Goal: Task Accomplishment & Management: Use online tool/utility

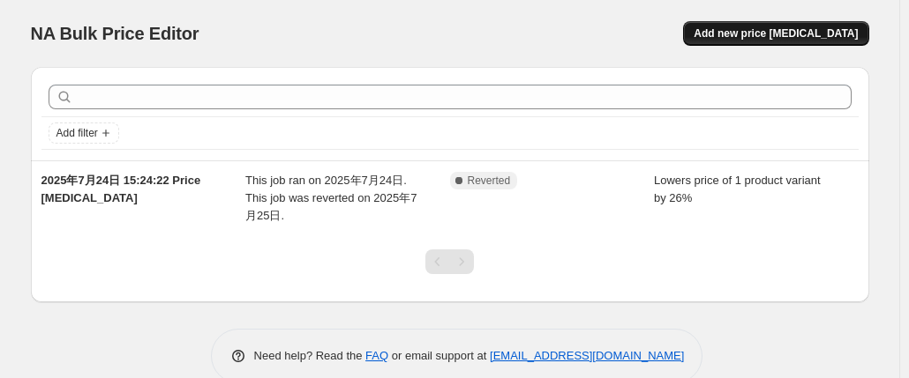
click at [802, 34] on span "Add new price [MEDICAL_DATA]" at bounding box center [775, 33] width 164 height 14
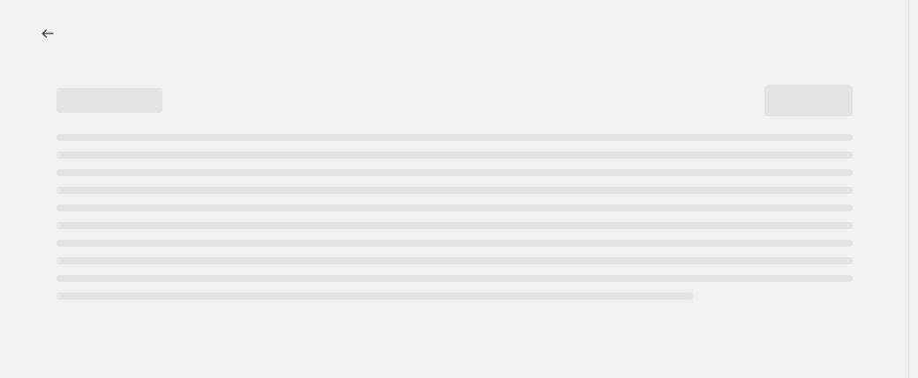
select select "percentage"
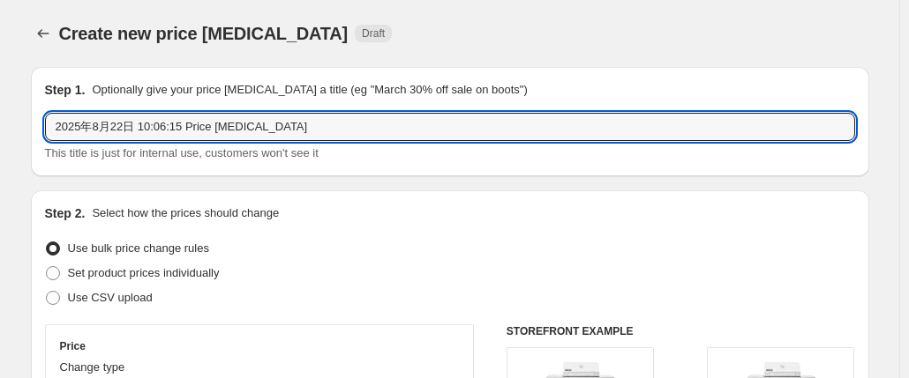
drag, startPoint x: 291, startPoint y: 128, endPoint x: 214, endPoint y: 144, distance: 79.2
click at [0, 141] on html "Home Settings Plans Skip to content Create new price [MEDICAL_DATA]. This page …" at bounding box center [454, 189] width 909 height 378
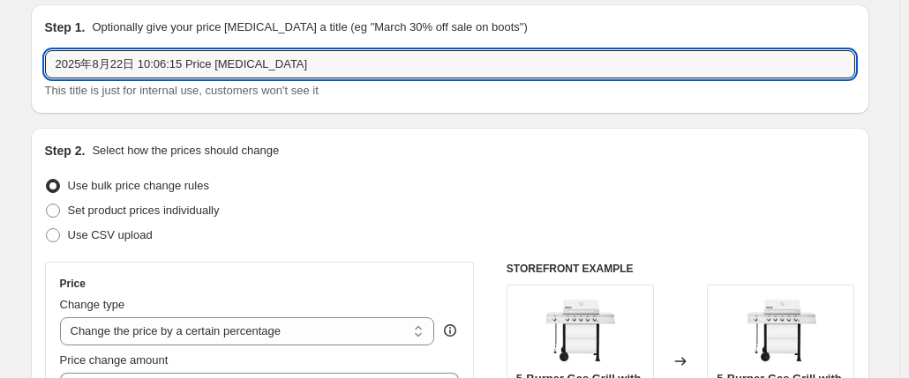
scroll to position [88, 0]
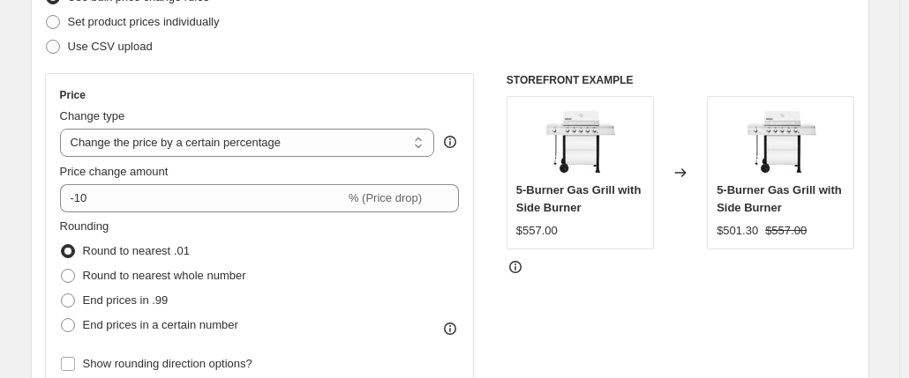
scroll to position [176, 0]
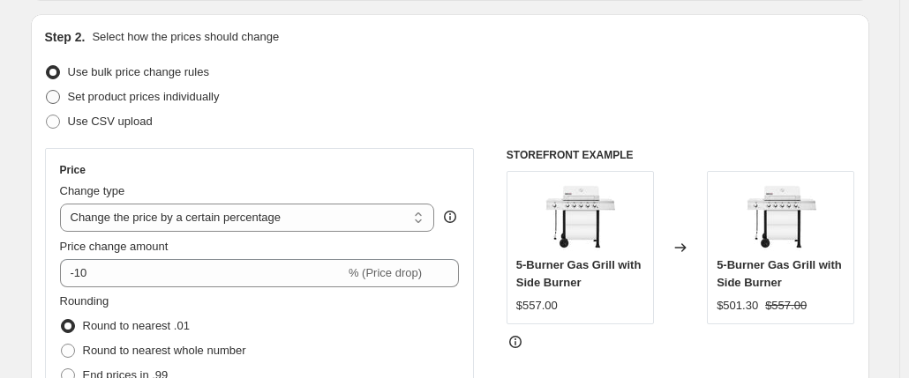
click at [196, 97] on span "Set product prices individually" at bounding box center [144, 96] width 152 height 13
click at [47, 91] on input "Set product prices individually" at bounding box center [46, 90] width 1 height 1
radio input "true"
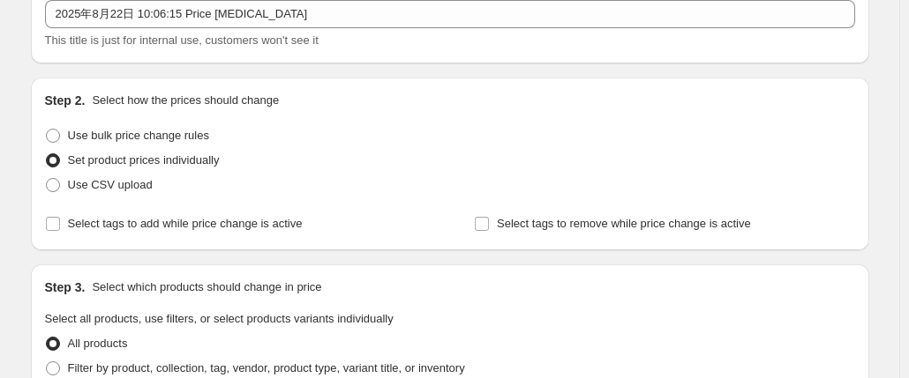
scroll to position [88, 0]
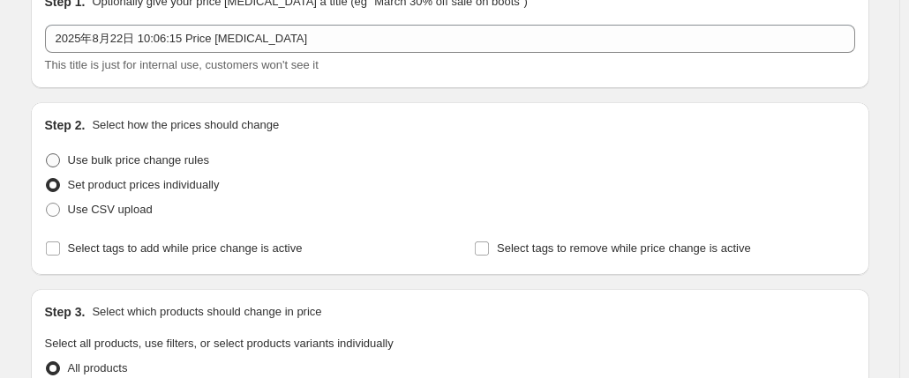
click at [156, 165] on span "Use bulk price change rules" at bounding box center [138, 160] width 141 height 13
click at [47, 154] on input "Use bulk price change rules" at bounding box center [46, 154] width 1 height 1
radio input "true"
select select "percentage"
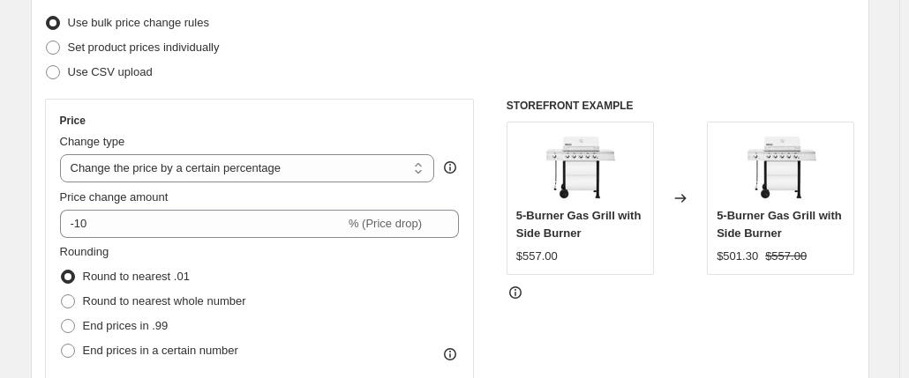
scroll to position [265, 0]
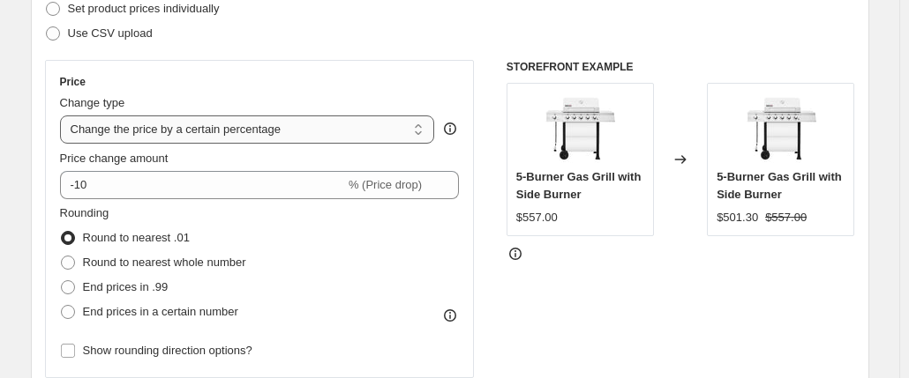
click at [253, 130] on select "Change the price to a certain amount Change the price by a certain amount Chang…" at bounding box center [247, 130] width 375 height 28
click at [270, 130] on select "Change the price to a certain amount Change the price by a certain amount Chang…" at bounding box center [247, 130] width 375 height 28
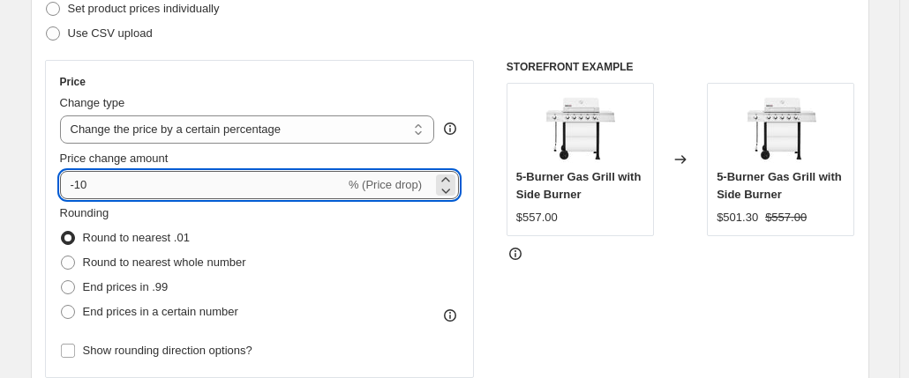
drag, startPoint x: 101, startPoint y: 184, endPoint x: 80, endPoint y: 190, distance: 21.0
click at [80, 190] on input "-10" at bounding box center [202, 185] width 285 height 28
type input "-28"
click at [540, 291] on div "STOREFRONT EXAMPLE 5-Burner Gas Grill with Side Burner $557.00 Changed to 5-Bur…" at bounding box center [680, 276] width 348 height 432
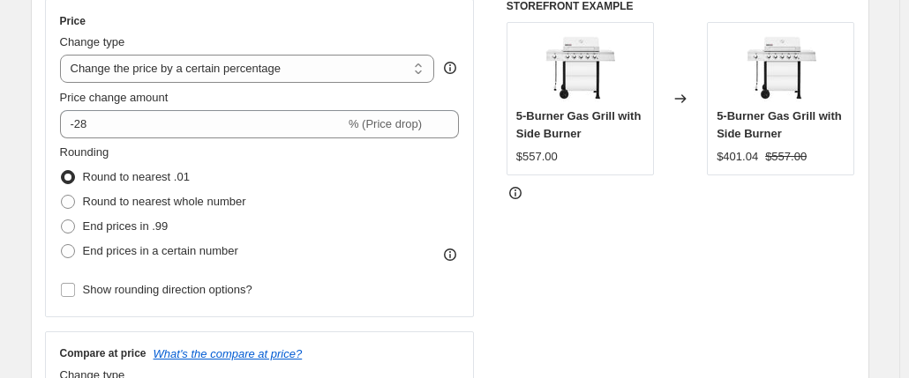
scroll to position [353, 0]
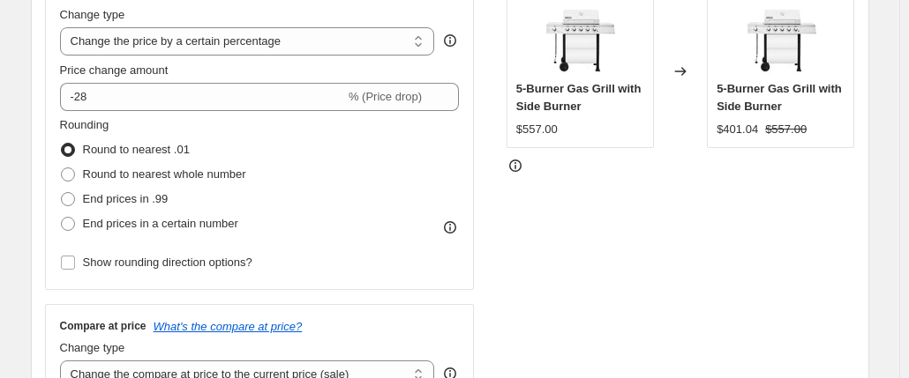
click at [143, 151] on span "Round to nearest .01" at bounding box center [136, 149] width 107 height 13
click at [62, 144] on input "Round to nearest .01" at bounding box center [61, 143] width 1 height 1
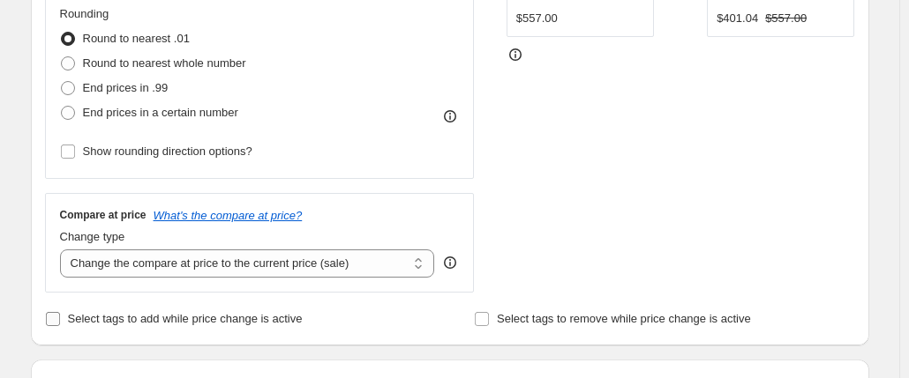
scroll to position [529, 0]
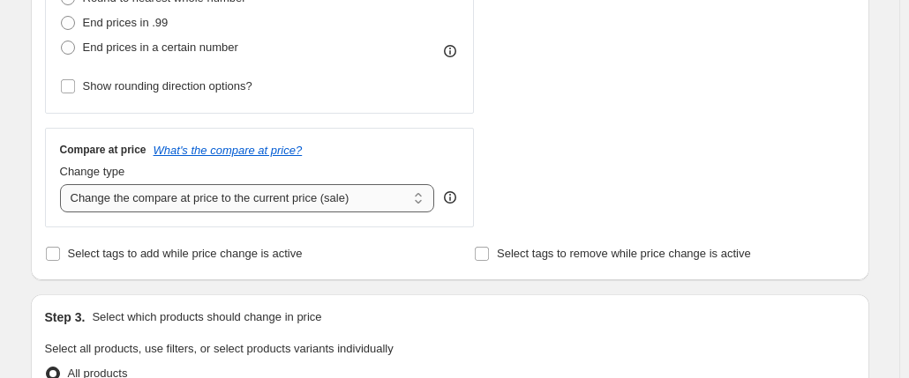
click at [263, 201] on select "Change the compare at price to the current price (sale) Change the compare at p…" at bounding box center [247, 198] width 375 height 28
select select "no_change"
click at [64, 184] on select "Change the compare at price to the current price (sale) Change the compare at p…" at bounding box center [247, 198] width 375 height 28
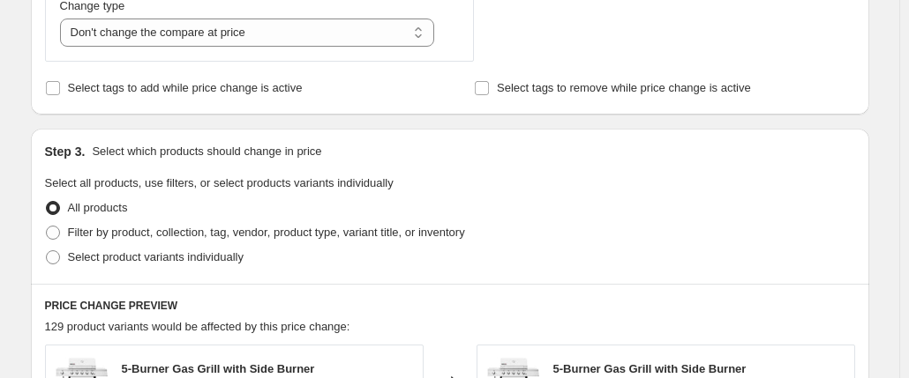
scroll to position [794, 0]
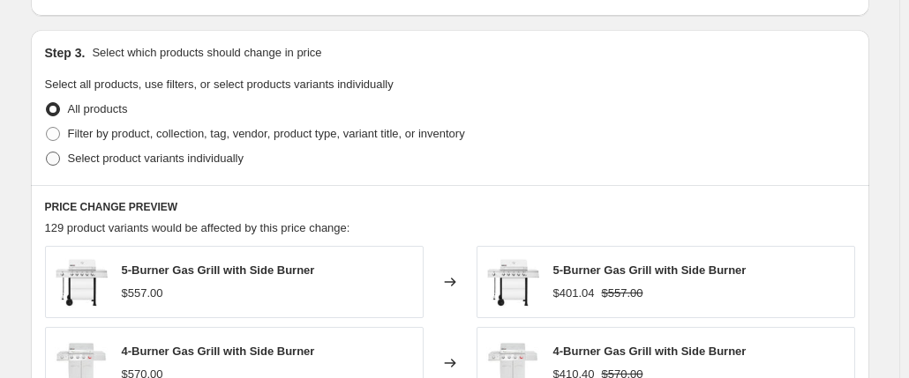
click at [82, 158] on span "Select product variants individually" at bounding box center [156, 158] width 176 height 13
click at [47, 153] on input "Select product variants individually" at bounding box center [46, 152] width 1 height 1
radio input "true"
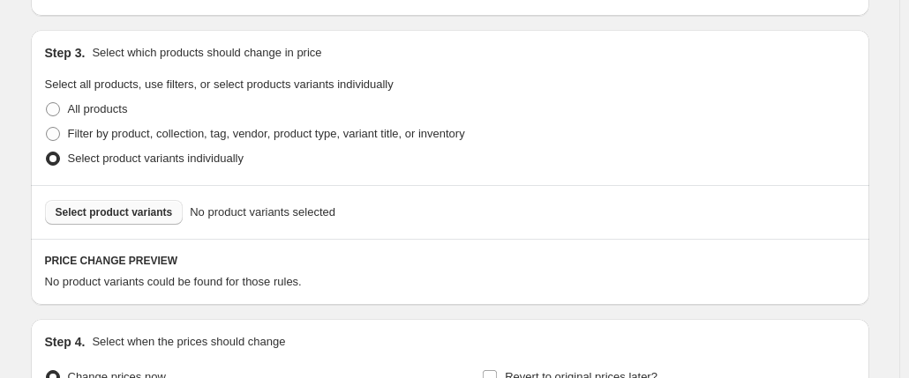
click at [124, 210] on span "Select product variants" at bounding box center [114, 213] width 117 height 14
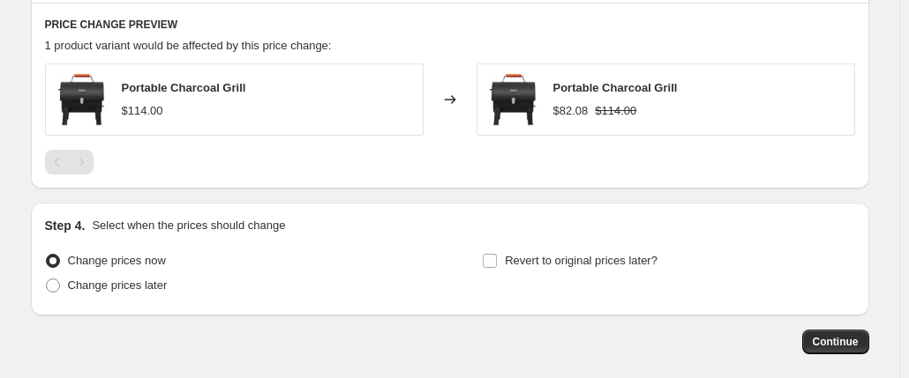
scroll to position [1059, 0]
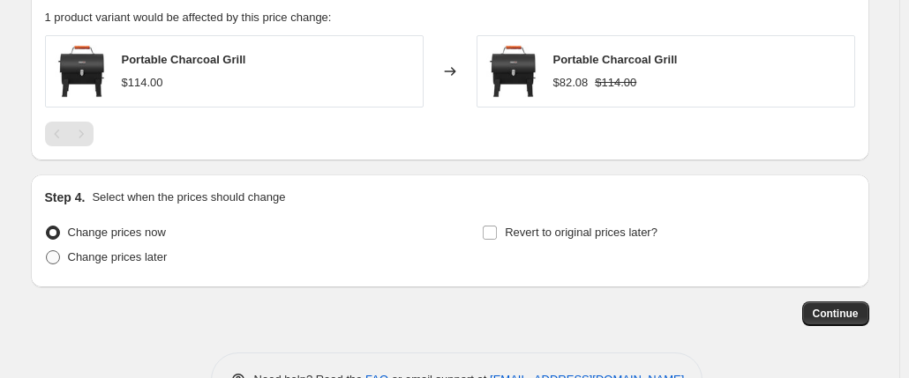
click at [60, 259] on span at bounding box center [53, 258] width 14 height 14
click at [47, 251] on input "Change prices later" at bounding box center [46, 251] width 1 height 1
radio input "true"
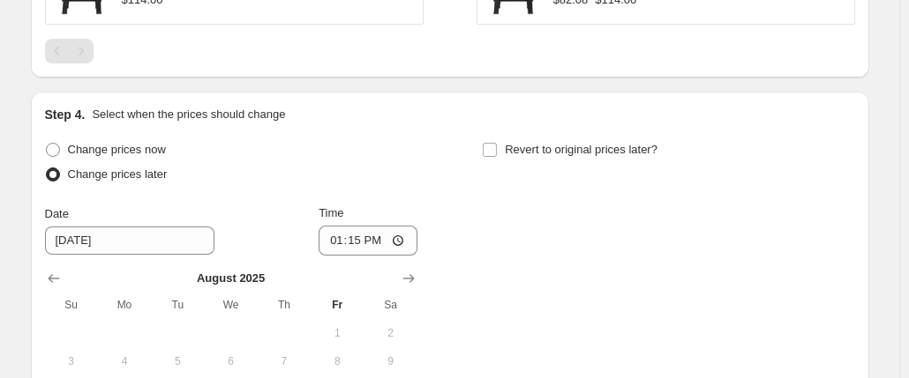
scroll to position [1235, 0]
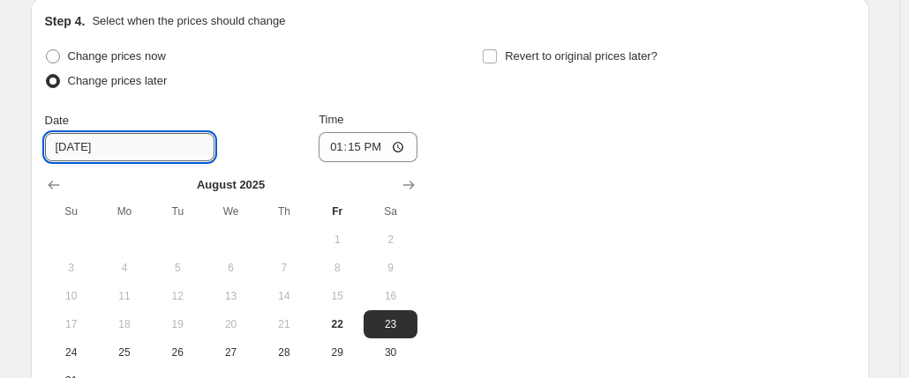
click at [117, 148] on input "[DATE]" at bounding box center [129, 147] width 169 height 28
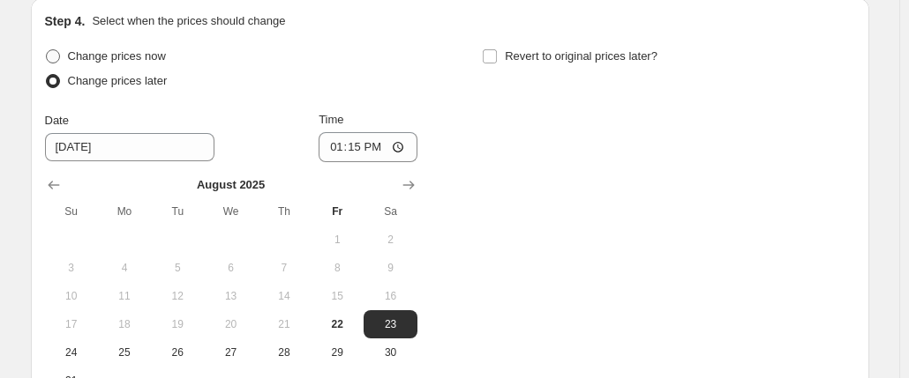
click at [124, 56] on span "Change prices now" at bounding box center [117, 55] width 98 height 13
click at [47, 50] on input "Change prices now" at bounding box center [46, 49] width 1 height 1
radio input "true"
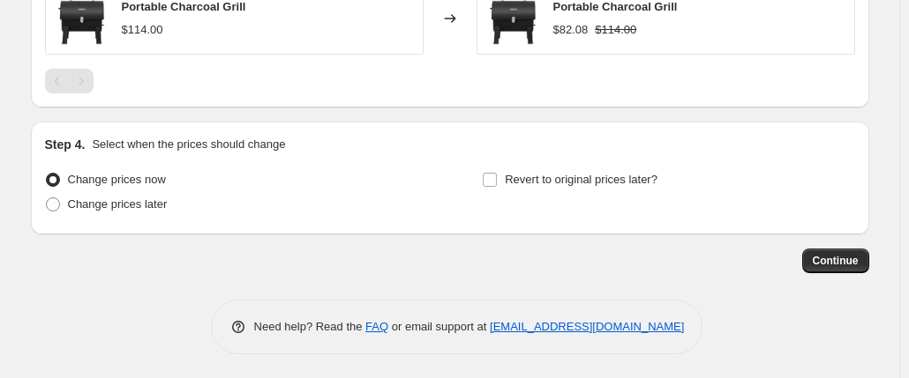
click at [74, 215] on div "Change prices now Change prices later" at bounding box center [231, 194] width 372 height 53
click at [56, 203] on span at bounding box center [53, 205] width 14 height 14
click at [47, 199] on input "Change prices later" at bounding box center [46, 198] width 1 height 1
radio input "true"
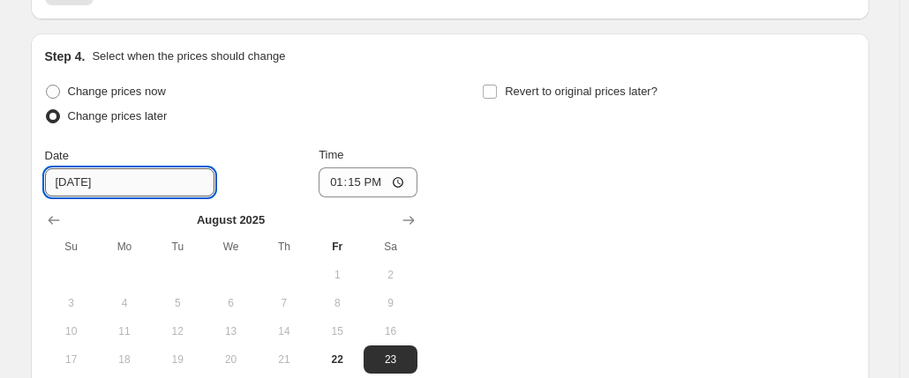
click at [120, 173] on input "[DATE]" at bounding box center [129, 183] width 169 height 28
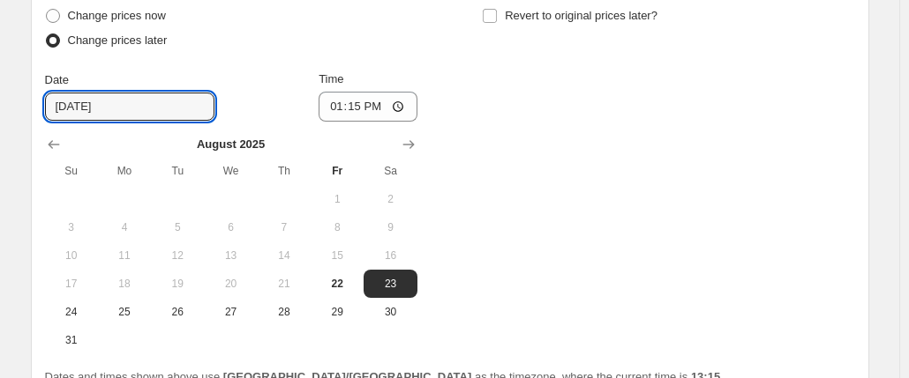
scroll to position [1288, 0]
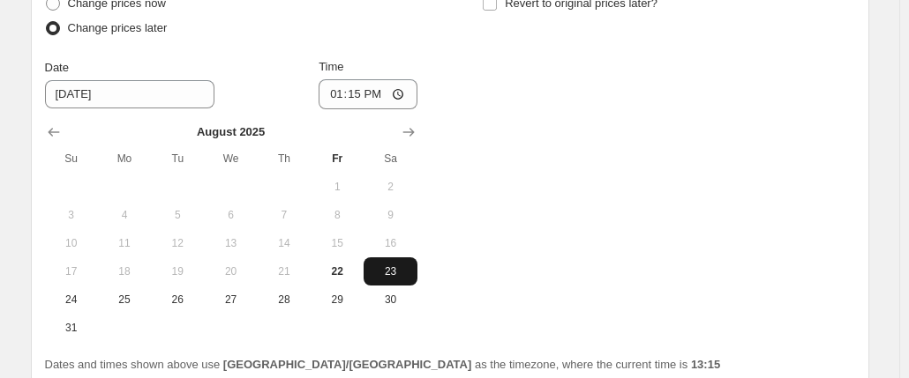
click at [401, 275] on span "23" at bounding box center [390, 272] width 39 height 14
click at [413, 127] on icon "Show next month, September 2025" at bounding box center [409, 133] width 18 height 18
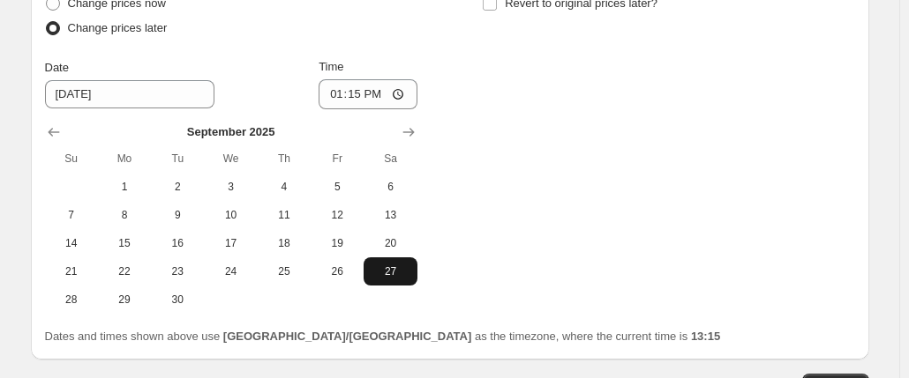
click at [392, 280] on button "27" at bounding box center [389, 272] width 53 height 28
click at [317, 268] on button "26" at bounding box center [337, 272] width 53 height 28
type input "[DATE]"
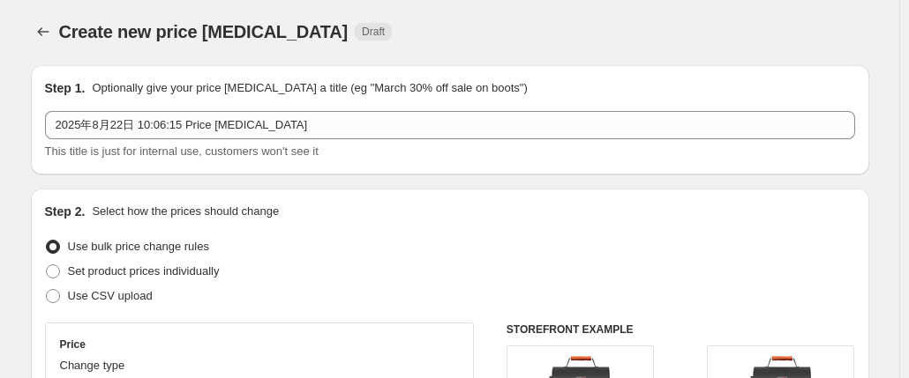
scroll to position [0, 0]
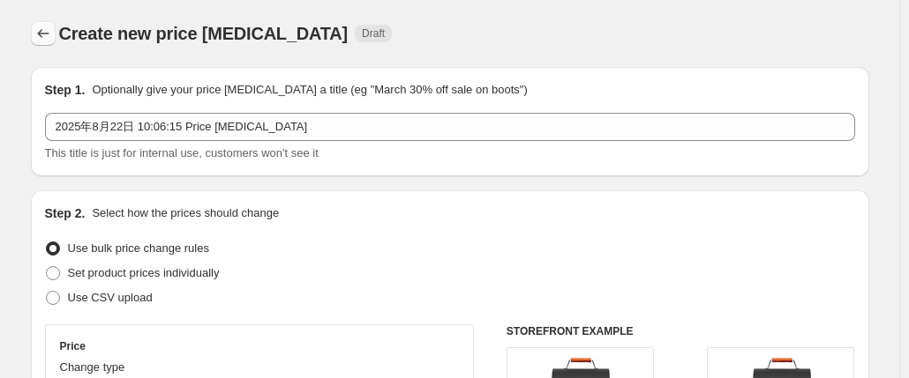
click at [47, 34] on icon "Price change jobs" at bounding box center [43, 34] width 18 height 18
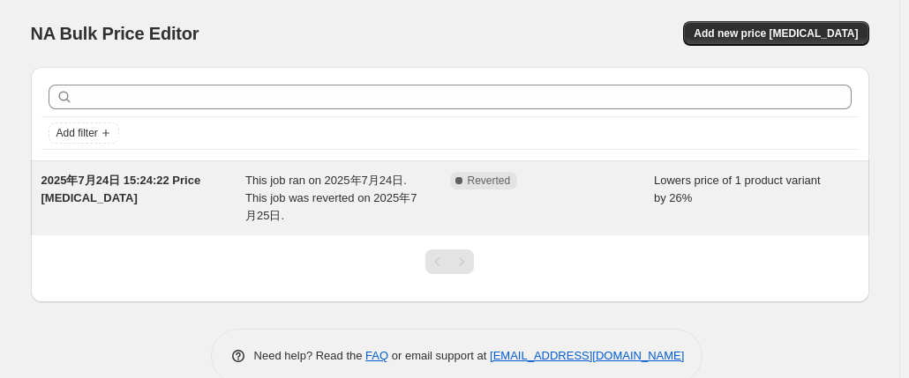
click at [589, 197] on div "Complete Reverted" at bounding box center [552, 198] width 205 height 53
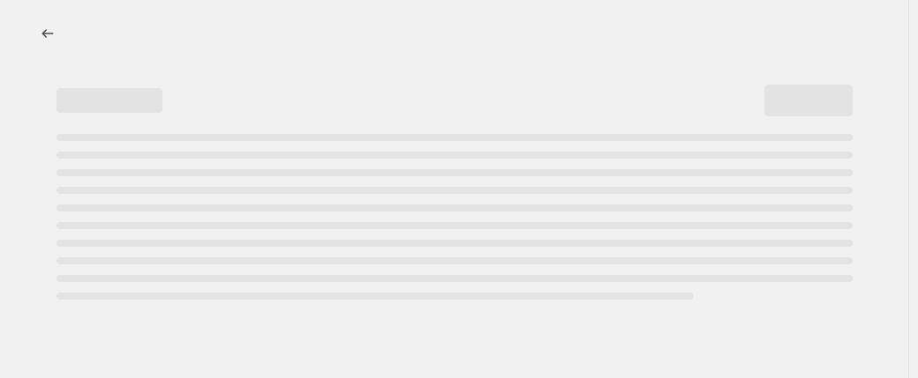
select select "percentage"
select select "no_change"
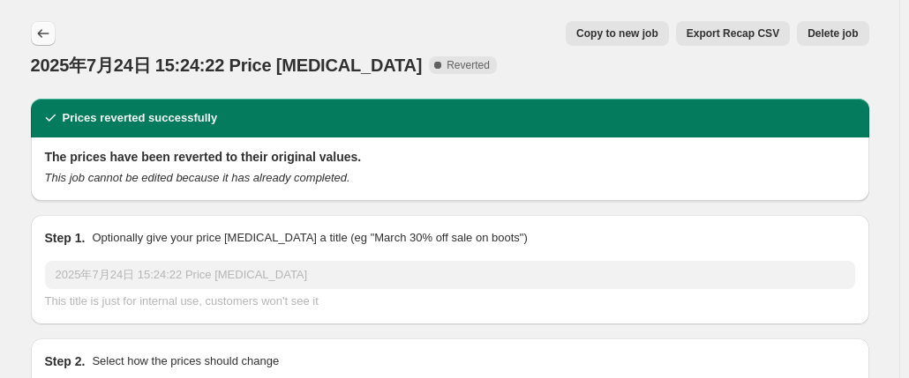
click at [44, 43] on button "Price change jobs" at bounding box center [43, 33] width 25 height 25
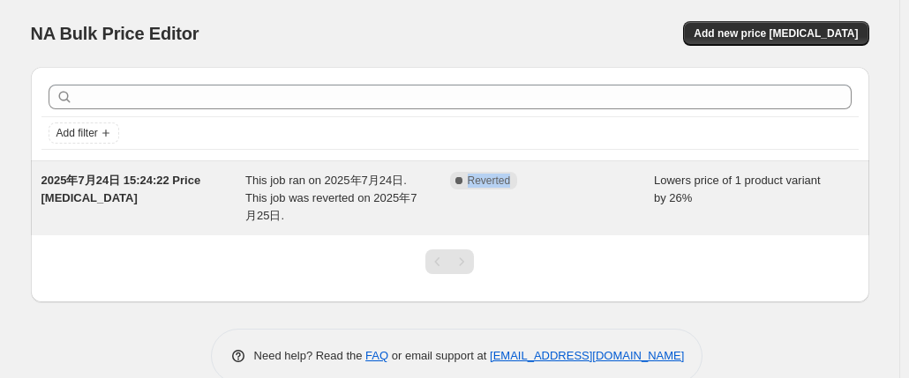
drag, startPoint x: 469, startPoint y: 182, endPoint x: 521, endPoint y: 181, distance: 51.2
click at [521, 181] on div "Complete Reverted" at bounding box center [539, 181] width 178 height 18
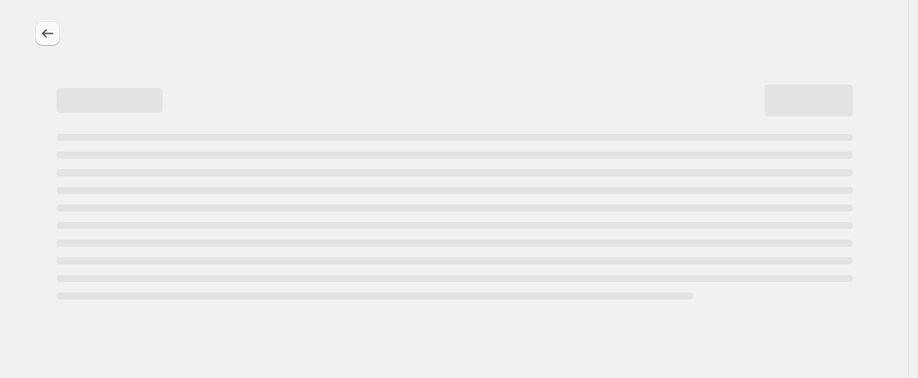
select select "percentage"
select select "no_change"
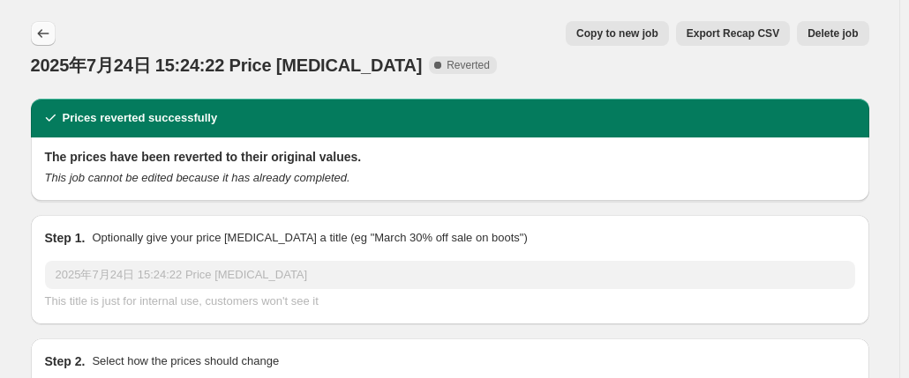
click at [52, 28] on icon "Price change jobs" at bounding box center [43, 34] width 18 height 18
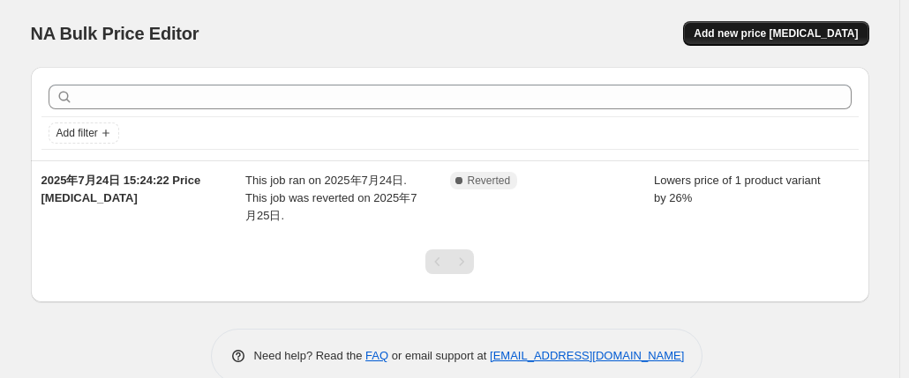
click at [805, 34] on span "Add new price [MEDICAL_DATA]" at bounding box center [775, 33] width 164 height 14
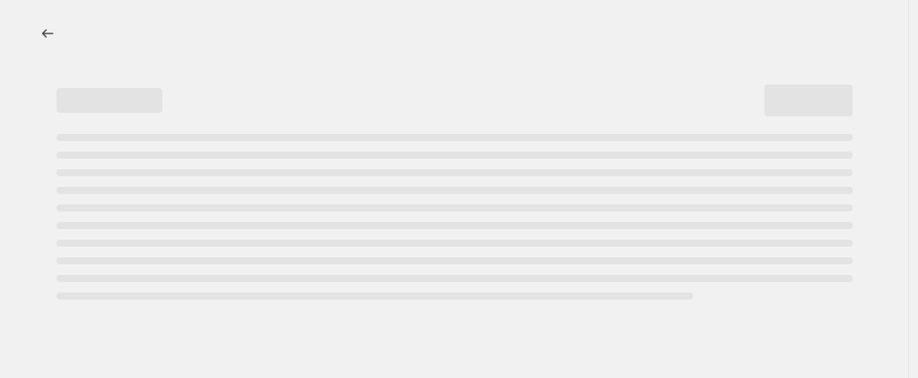
select select "percentage"
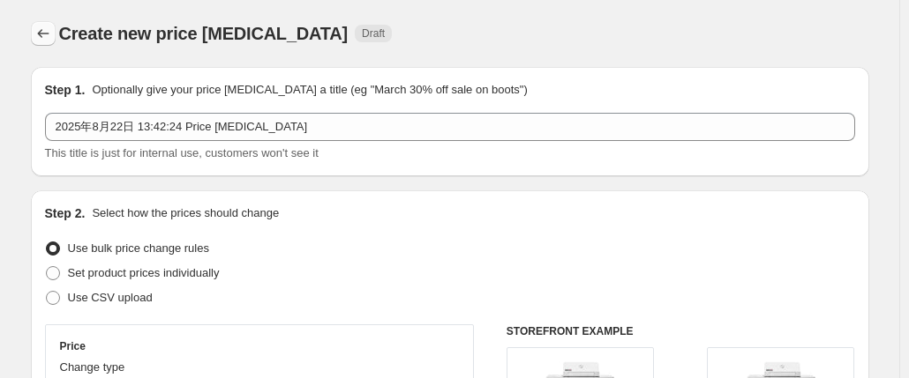
click at [48, 29] on icon "Price change jobs" at bounding box center [43, 34] width 18 height 18
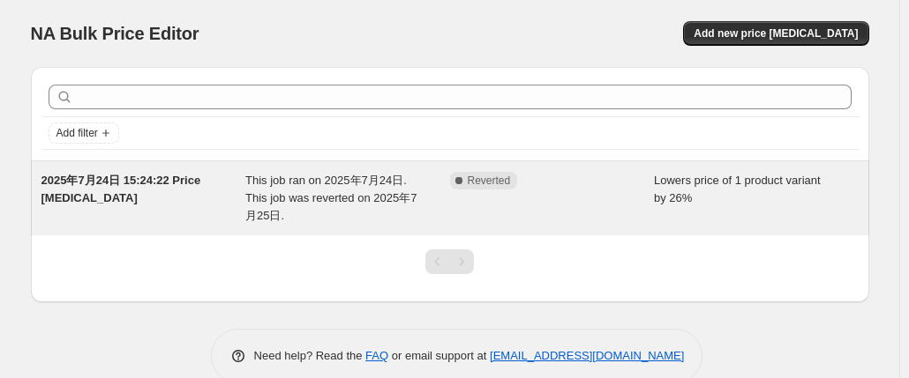
click at [558, 198] on div "Complete Reverted" at bounding box center [552, 198] width 205 height 53
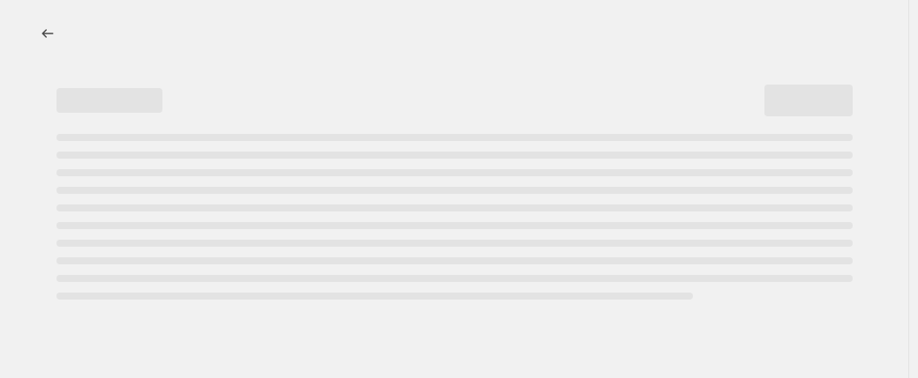
select select "percentage"
select select "no_change"
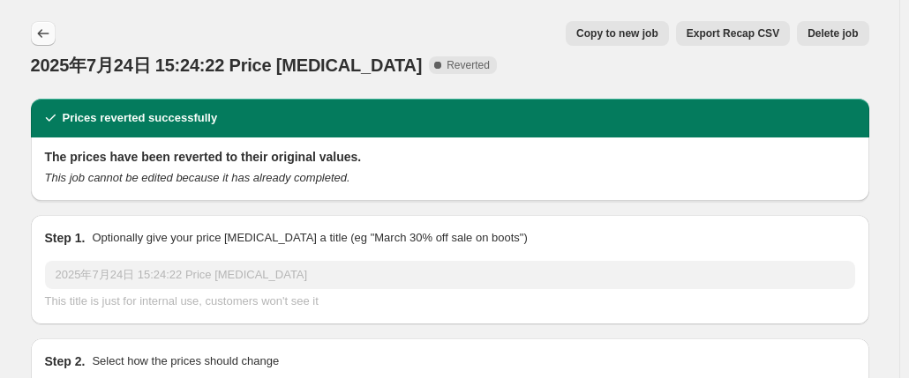
click at [51, 29] on icon "Price change jobs" at bounding box center [43, 34] width 18 height 18
